Goal: Information Seeking & Learning: Learn about a topic

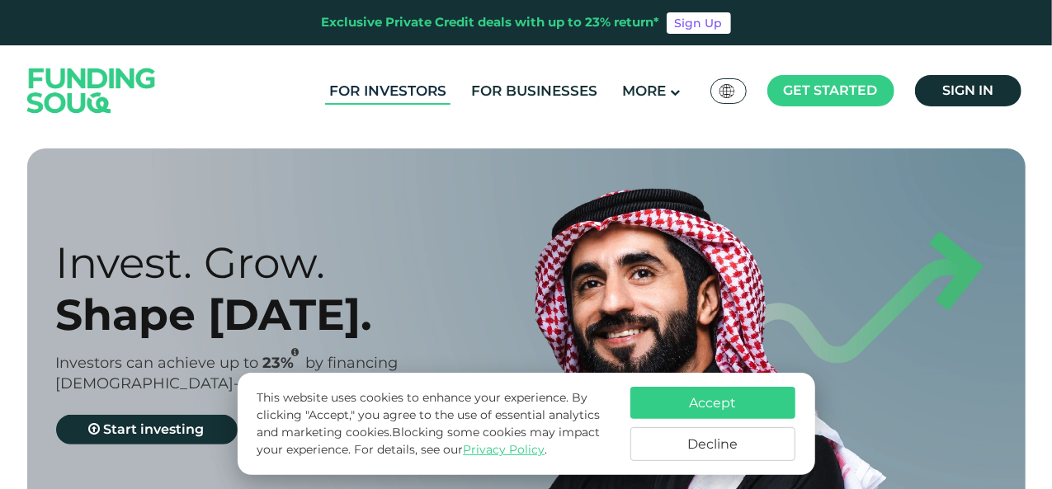
click at [378, 92] on link "For Investors" at bounding box center [387, 91] width 125 height 27
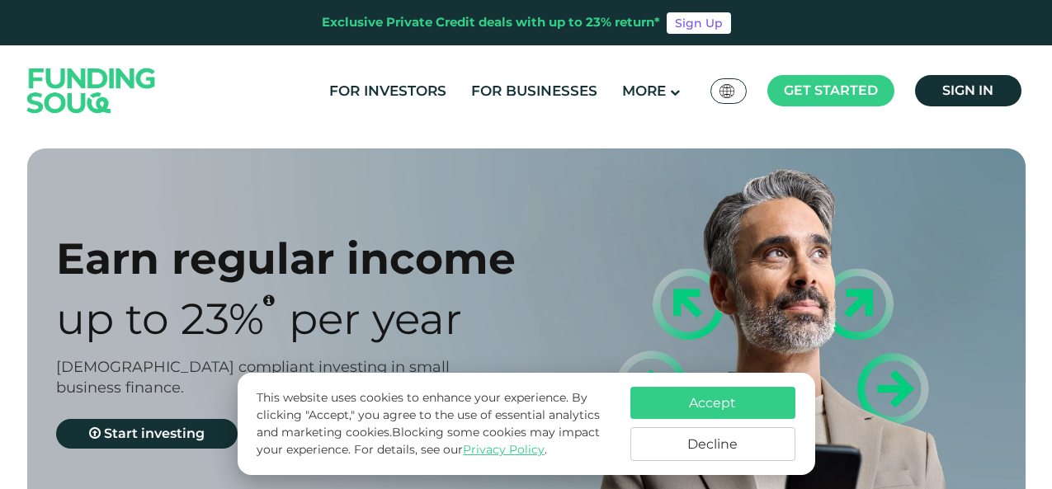
scroll to position [87, 0]
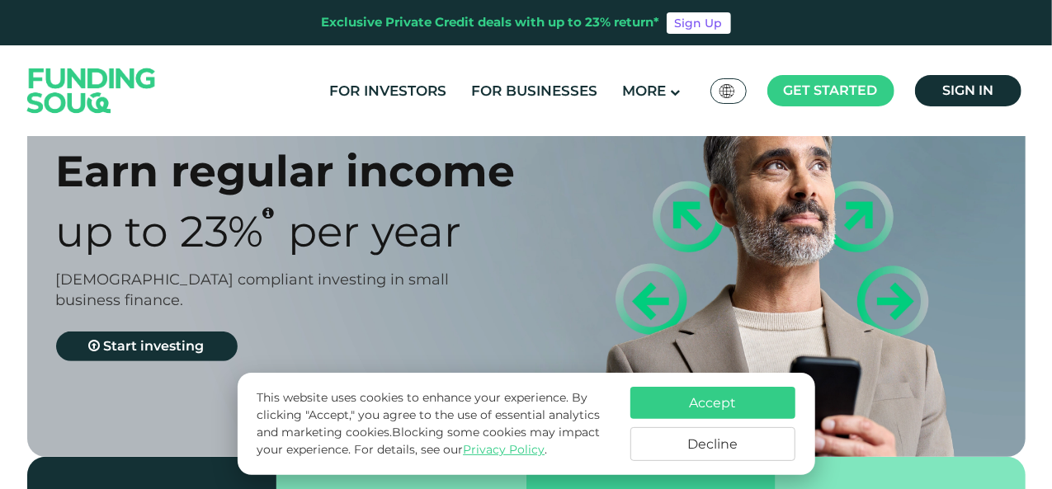
click at [670, 396] on button "Accept" at bounding box center [713, 403] width 165 height 32
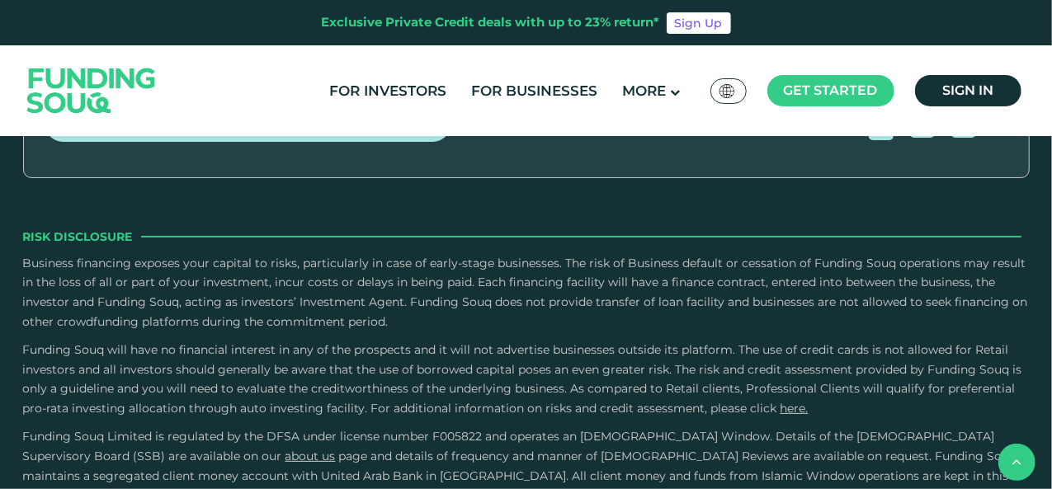
scroll to position [2298, 0]
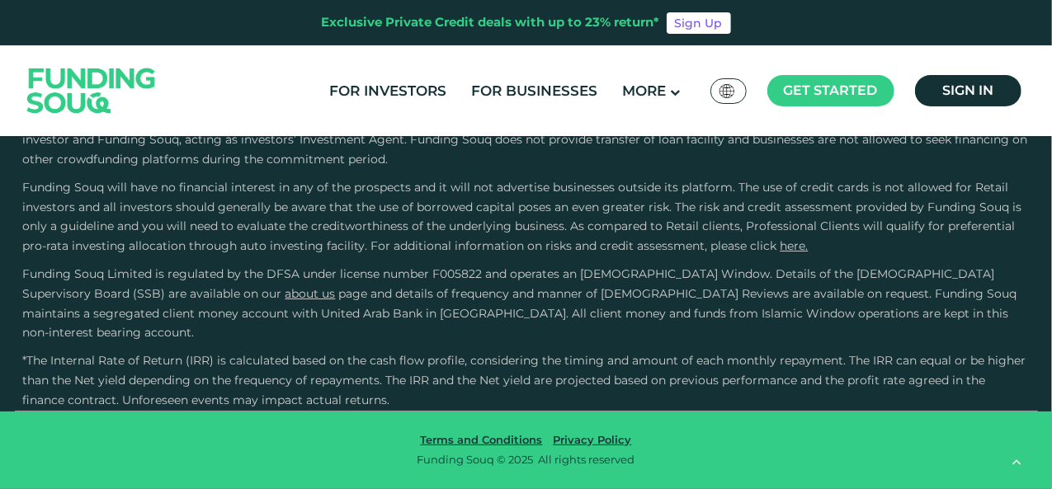
scroll to position [3605, 0]
